Goal: Task Accomplishment & Management: Use online tool/utility

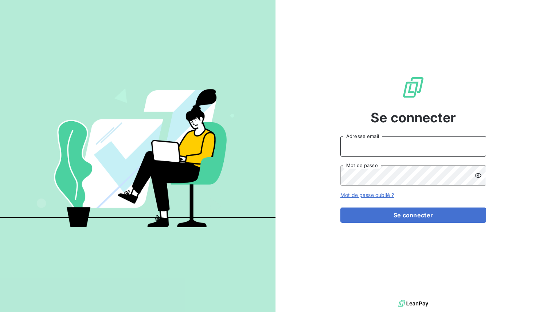
click at [367, 138] on input "Adresse email" at bounding box center [413, 146] width 146 height 20
click at [364, 146] on input "admin" at bounding box center [413, 146] width 146 height 20
type input "admin@ozyme"
click at [340, 208] on button "Se connecter" at bounding box center [413, 215] width 146 height 15
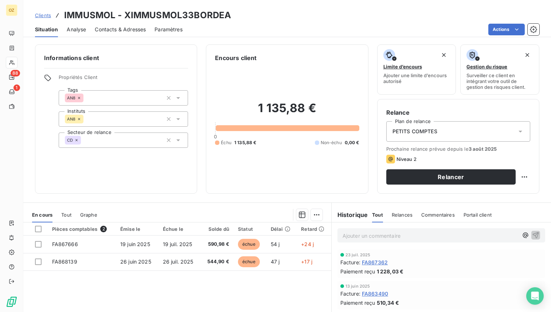
click at [106, 27] on span "Contacts & Adresses" at bounding box center [120, 29] width 51 height 7
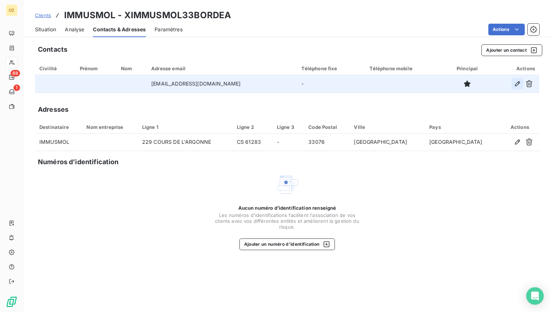
click at [516, 83] on icon "button" at bounding box center [517, 83] width 7 height 7
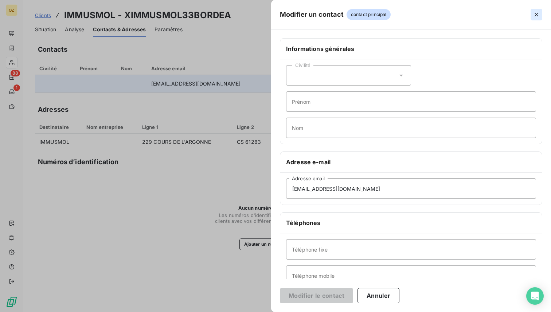
click at [532, 14] on button "button" at bounding box center [536, 15] width 12 height 12
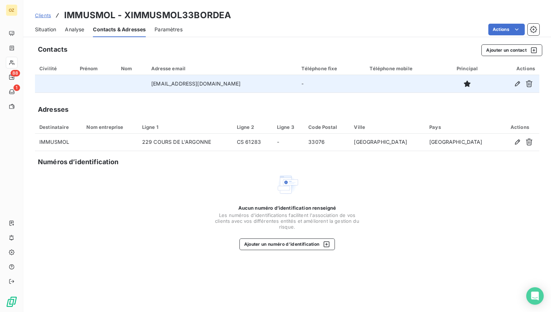
click at [42, 15] on span "Clients" at bounding box center [43, 15] width 16 height 6
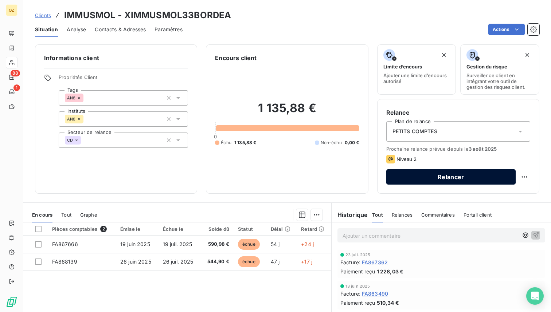
click at [463, 175] on button "Relancer" at bounding box center [450, 176] width 129 height 15
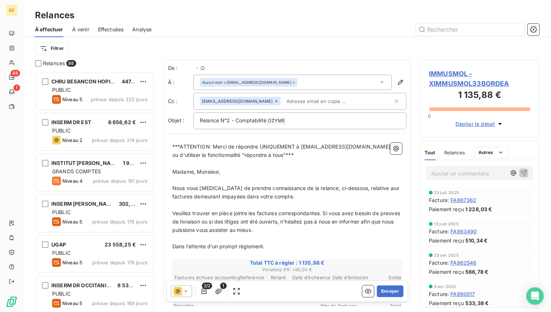
scroll to position [241, 119]
click at [278, 121] on span "OZYME ﻿" at bounding box center [276, 121] width 19 height 8
click at [295, 121] on p "Relance N°2 - Comptabilité OZYME ﻿ ﻿" at bounding box center [300, 121] width 200 height 9
click at [251, 122] on span "Relance N°2 - Comptabilité" at bounding box center [233, 120] width 67 height 6
click at [300, 121] on p "Relance N°2 - Comptabilité OZYME ﻿ ﻿" at bounding box center [300, 121] width 200 height 9
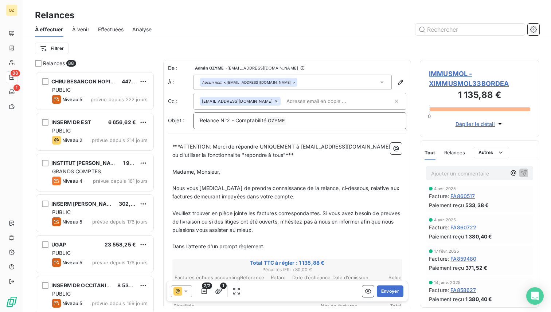
scroll to position [0, 0]
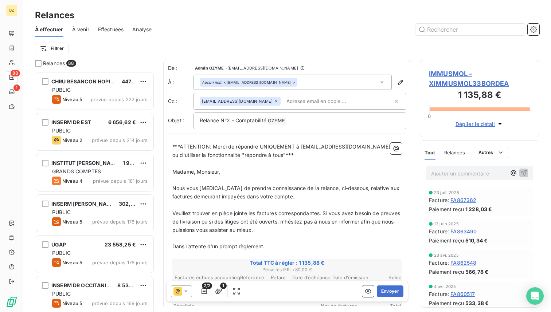
click at [272, 81] on div "Aucun nom <[EMAIL_ADDRESS][DOMAIN_NAME] >" at bounding box center [248, 82] width 93 height 5
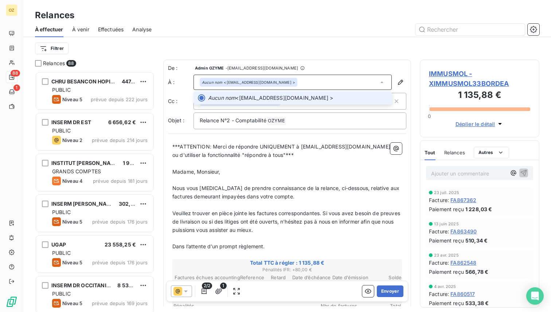
click at [272, 81] on div "Aucun nom <[EMAIL_ADDRESS][DOMAIN_NAME] >" at bounding box center [248, 82] width 93 height 5
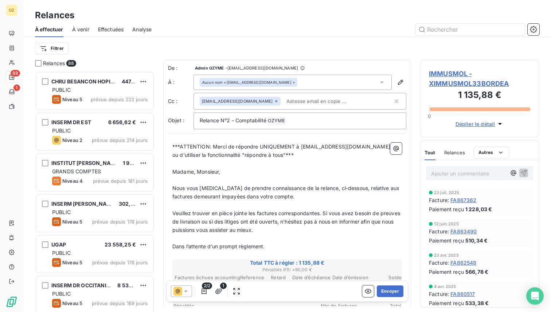
click at [217, 101] on span "[EMAIL_ADDRESS][DOMAIN_NAME]" at bounding box center [237, 101] width 71 height 4
click at [398, 83] on icon "button" at bounding box center [400, 82] width 7 height 7
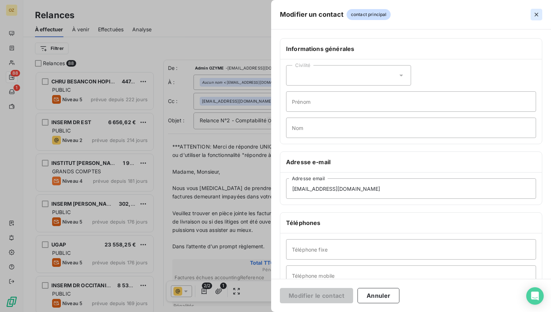
click at [535, 15] on icon "button" at bounding box center [535, 14] width 7 height 7
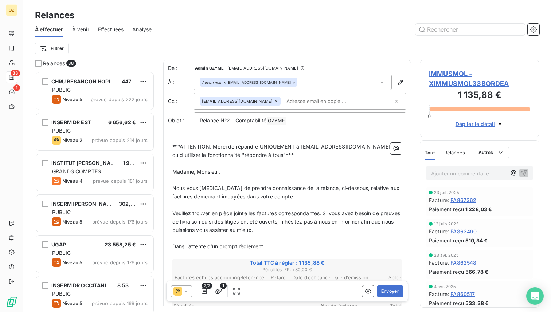
click at [110, 30] on span "Effectuées" at bounding box center [111, 29] width 26 height 7
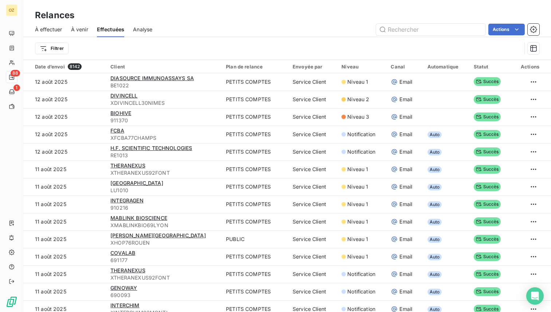
click at [191, 36] on div "À effectuer À venir Effectuées Analyse Actions" at bounding box center [286, 29] width 527 height 15
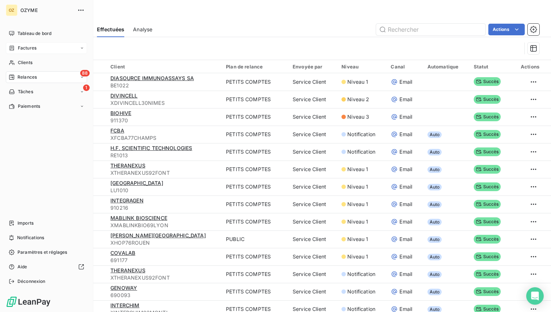
click at [29, 49] on span "Factures" at bounding box center [27, 48] width 19 height 7
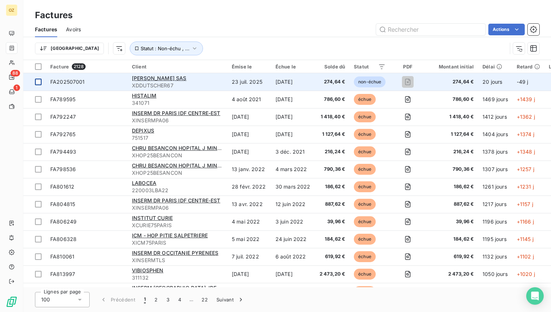
click at [38, 83] on div at bounding box center [38, 82] width 7 height 7
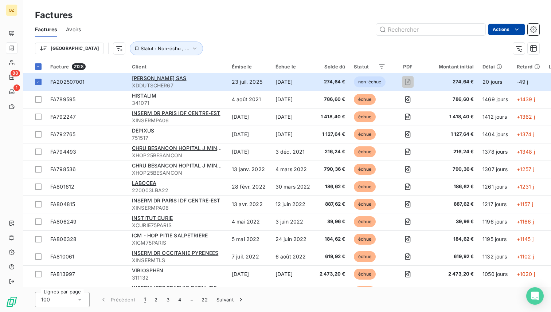
click at [502, 29] on html "OZ 88 1 Factures Factures Avoirs Actions Trier Statut : Non-échu , ... Facture …" at bounding box center [275, 156] width 551 height 312
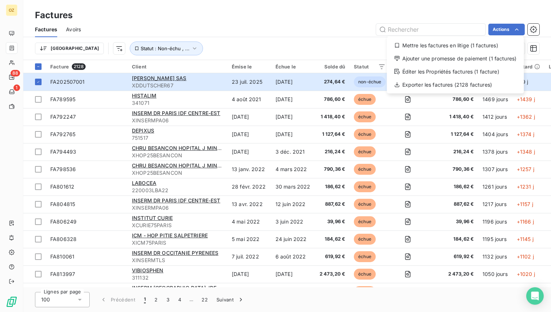
click at [131, 50] on html "OZ 88 1 Factures Factures Avoirs Actions Mettre les factures en litige (1 factu…" at bounding box center [275, 156] width 551 height 312
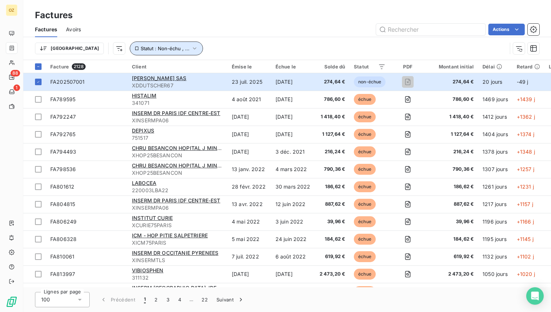
click at [141, 49] on span "Statut : Non-échu , ..." at bounding box center [165, 49] width 49 height 6
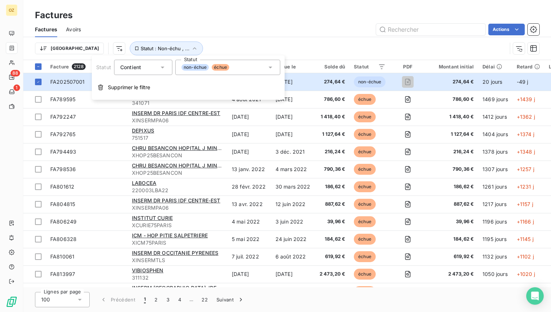
click at [236, 62] on div "non-échue échue" at bounding box center [227, 67] width 105 height 15
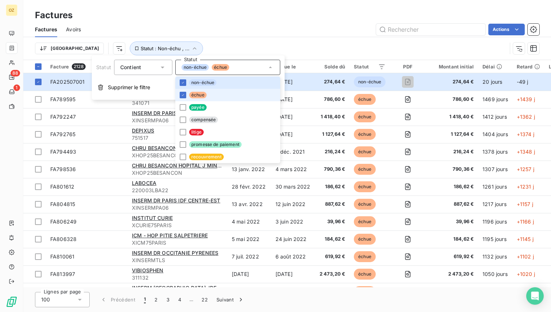
click at [196, 93] on span "échue" at bounding box center [197, 95] width 17 height 7
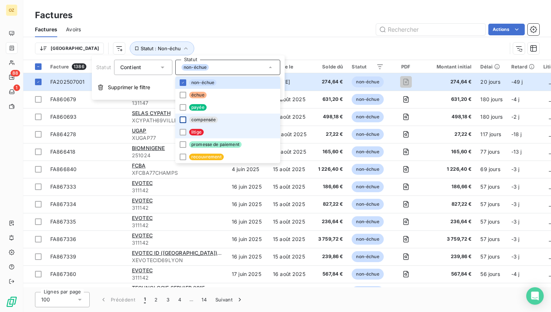
drag, startPoint x: 183, startPoint y: 132, endPoint x: 184, endPoint y: 117, distance: 15.0
click at [183, 132] on div at bounding box center [183, 132] width 7 height 7
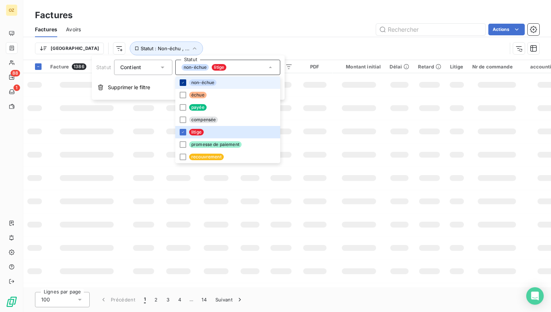
click at [181, 83] on icon at bounding box center [183, 82] width 4 height 4
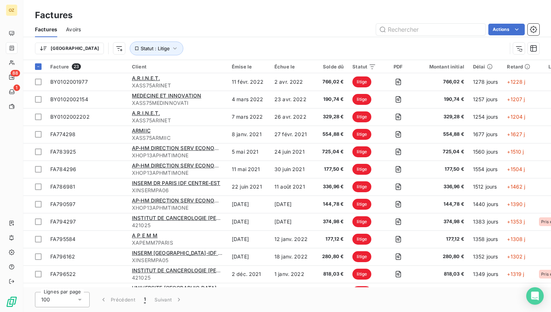
click at [255, 20] on div "Factures" at bounding box center [286, 15] width 527 height 13
click at [508, 31] on html "OZ 88 1 Factures Factures Avoirs Actions Trier Statut : Litige Facture 23 Clien…" at bounding box center [275, 156] width 551 height 312
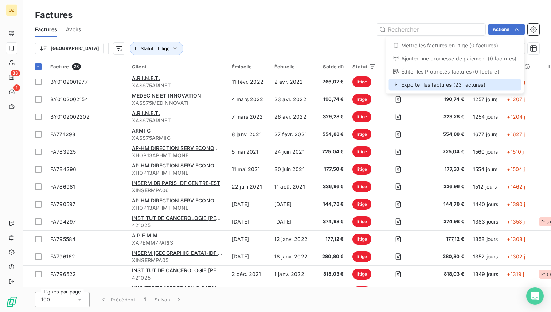
click at [460, 85] on div "Exporter les factures (23 factures)" at bounding box center [455, 85] width 132 height 12
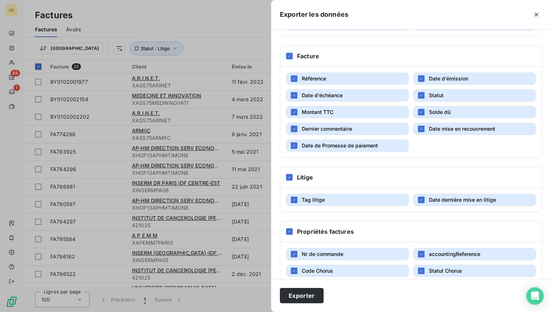
scroll to position [159, 0]
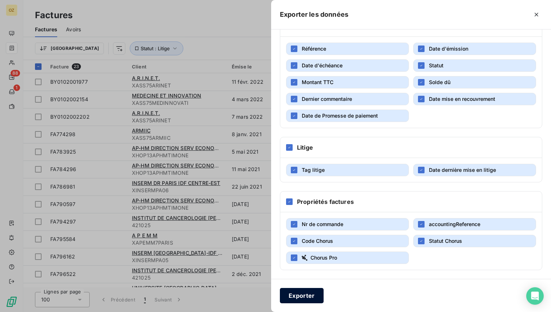
click at [304, 293] on button "Exporter" at bounding box center [302, 295] width 44 height 15
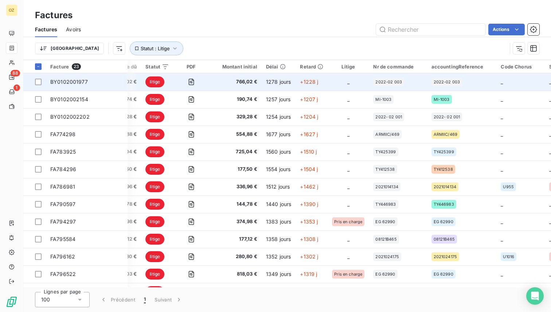
scroll to position [0, 204]
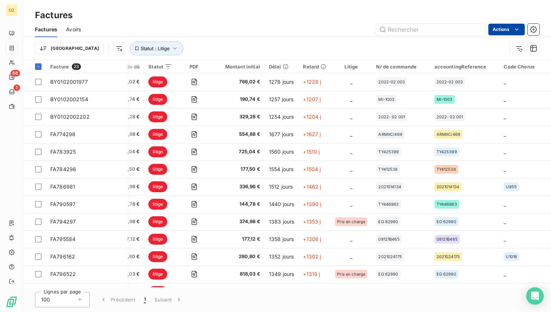
click at [492, 32] on html "OZ 88 1 Factures Factures Avoirs Actions Trier Statut : Litige Facture 23 Clien…" at bounding box center [275, 156] width 551 height 312
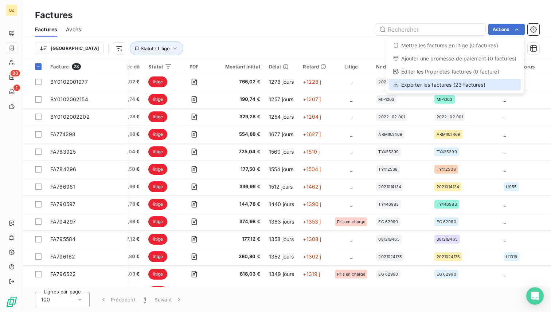
click at [456, 81] on div "Exporter les factures (23 factures)" at bounding box center [455, 85] width 132 height 12
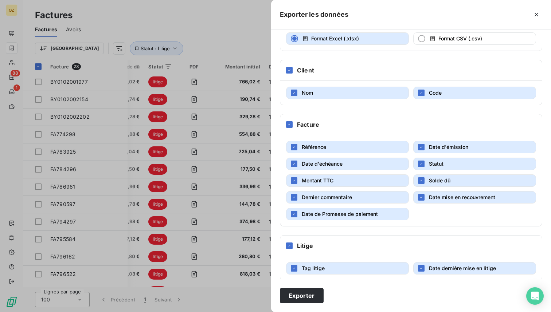
scroll to position [0, 0]
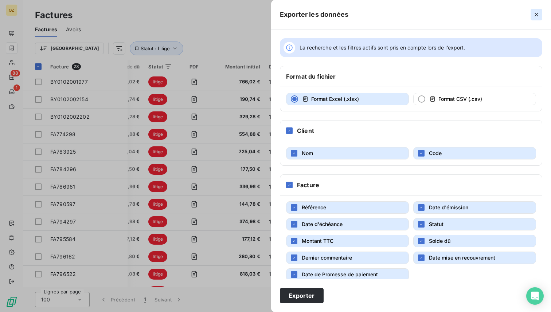
click at [535, 16] on icon "button" at bounding box center [535, 14] width 7 height 7
